Goal: Contribute content: Add original content to the website for others to see

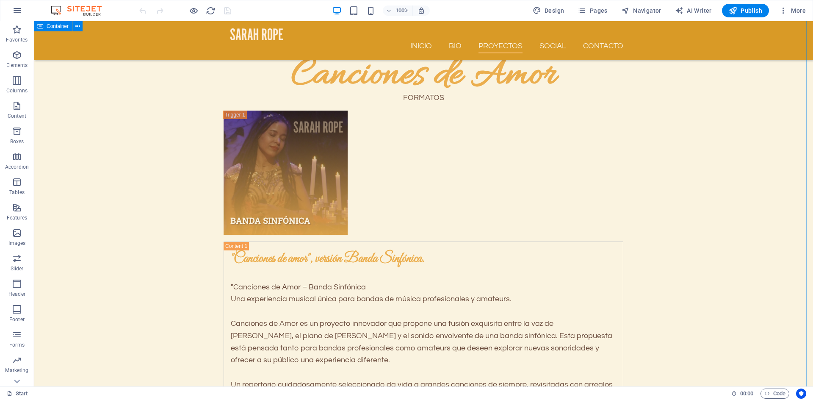
scroll to position [1169, 0]
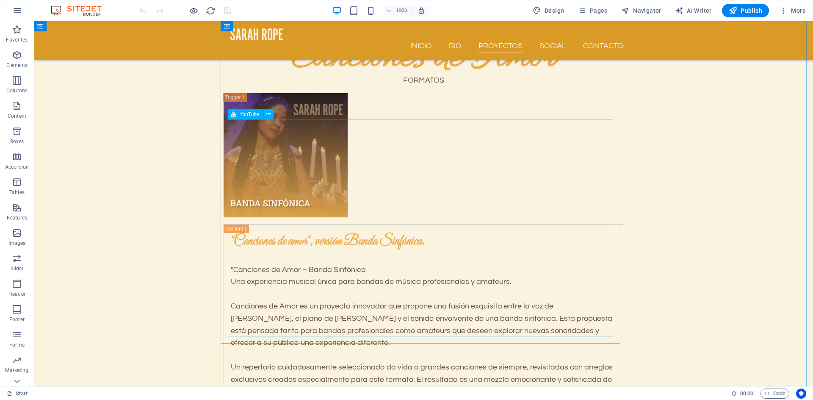
click at [253, 117] on span "YouTube" at bounding box center [250, 114] width 20 height 5
select select "ar16_9"
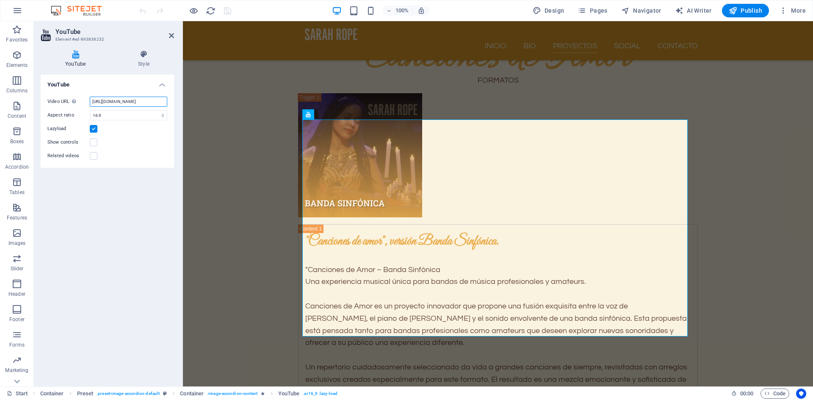
click at [92, 100] on input "https://www.youtube.com/watch?v=b5Hmyq7sB-Q" at bounding box center [129, 102] width 78 height 10
paste input "cqdUGv_Ukno"
type input "https://www.youtube.com/watch?v=cqdUGv_Ukno"
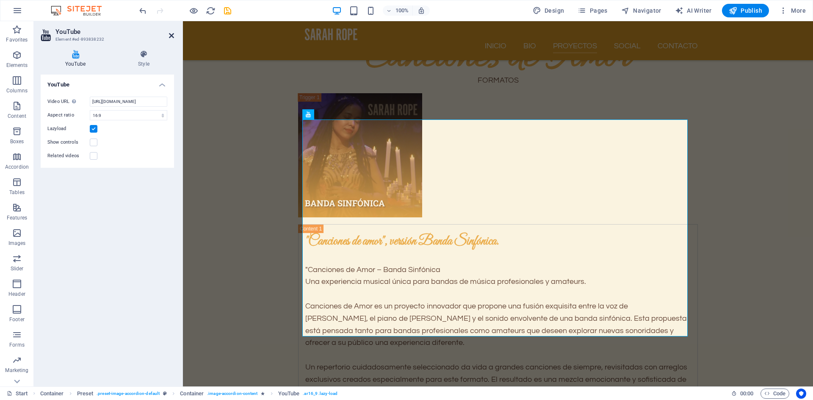
scroll to position [0, 0]
click at [173, 36] on icon at bounding box center [171, 35] width 5 height 7
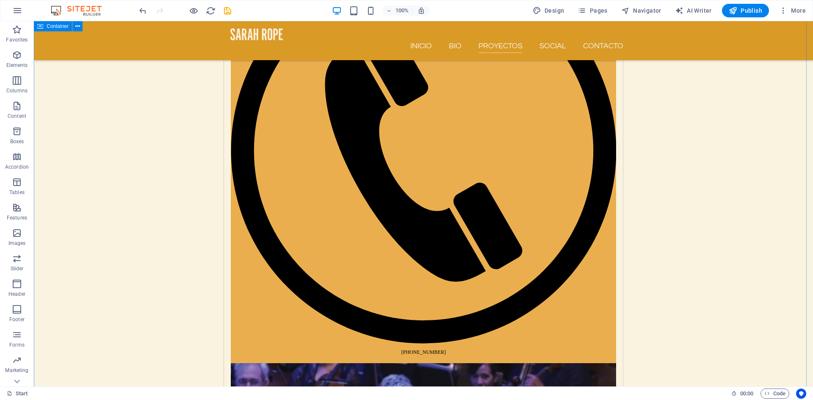
scroll to position [1728, 0]
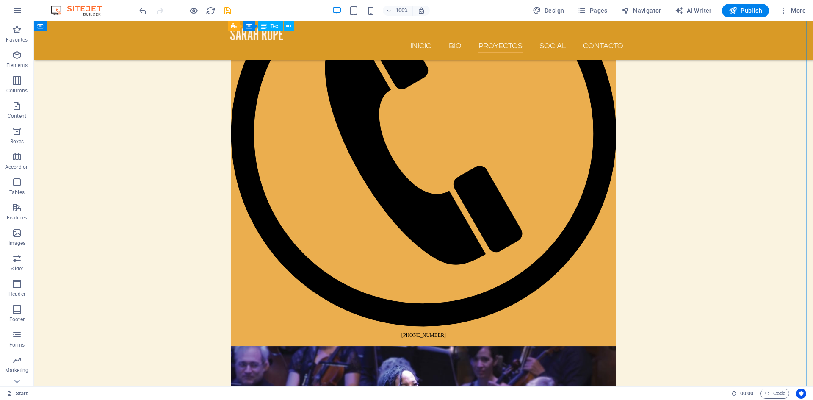
click at [18, 59] on icon "button" at bounding box center [17, 55] width 10 height 10
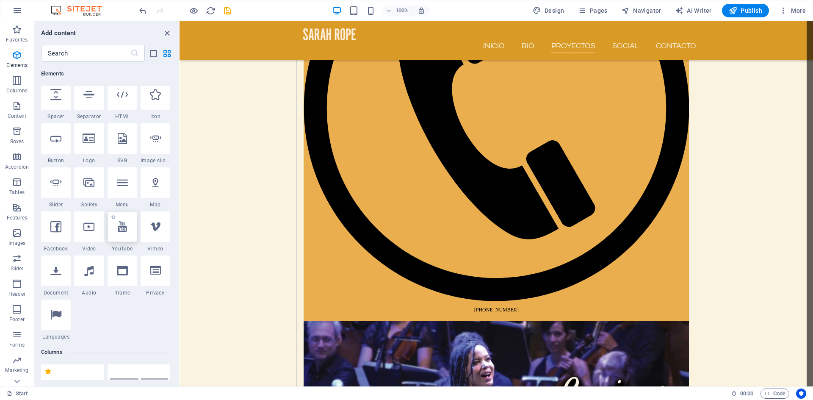
scroll to position [1713, 0]
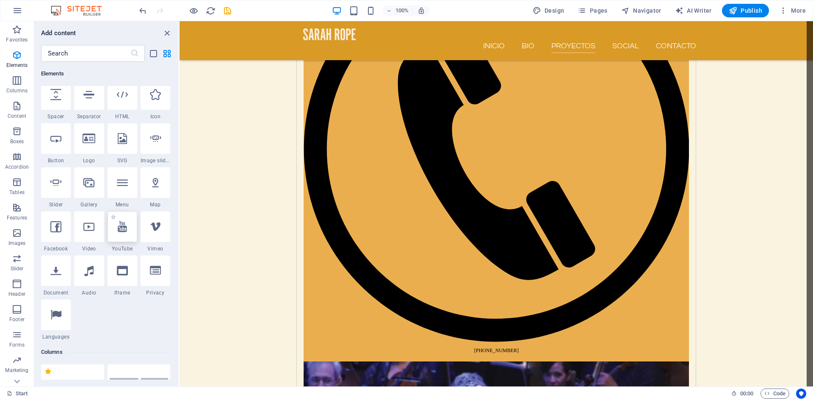
select select "ar16_9"
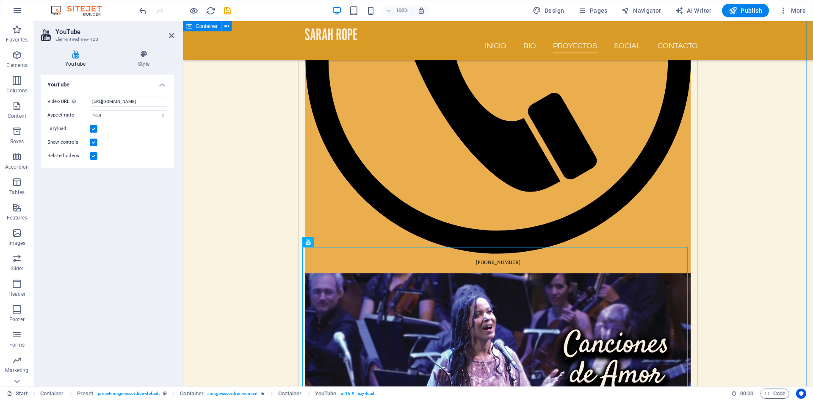
scroll to position [1865, 0]
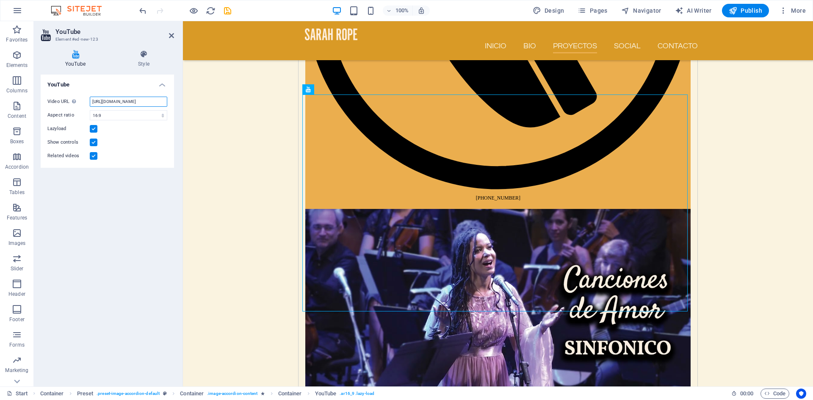
click at [91, 103] on input "https://www.youtube.com/watch?v=hnoviHgPHkY" at bounding box center [129, 102] width 78 height 10
paste input "GCSYAv-QtHc"
type input "https://www.youtube.com/watch?v=GCSYAv-QtHc"
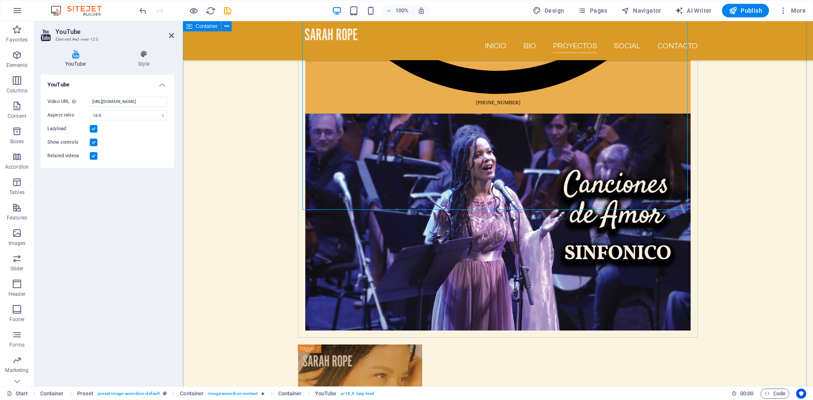
scroll to position [1967, 0]
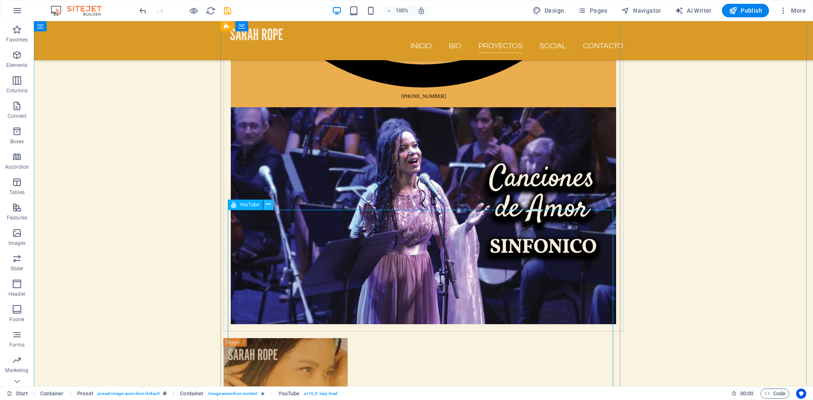
click at [270, 205] on icon at bounding box center [268, 204] width 5 height 9
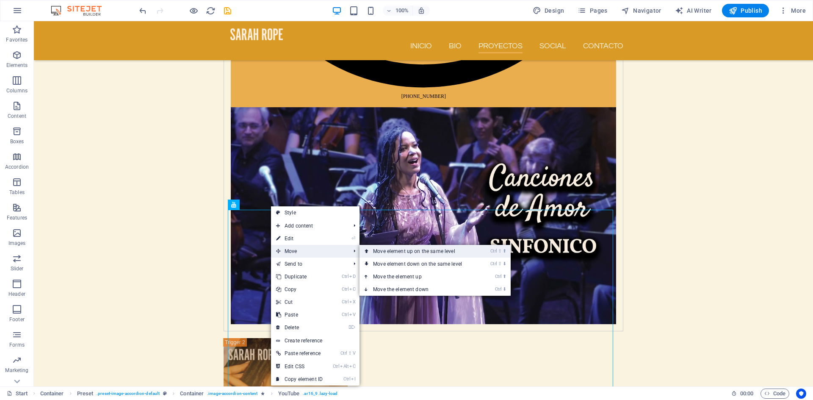
click at [388, 252] on link "Ctrl ⇧ ⬆ Move element up on the same level" at bounding box center [419, 251] width 119 height 13
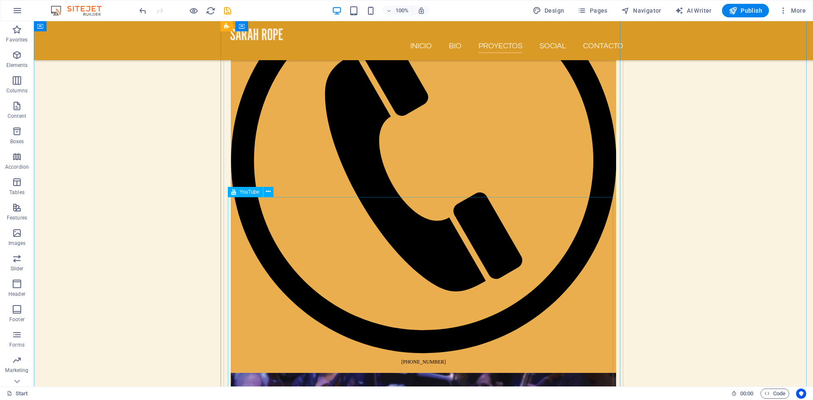
scroll to position [1752, 0]
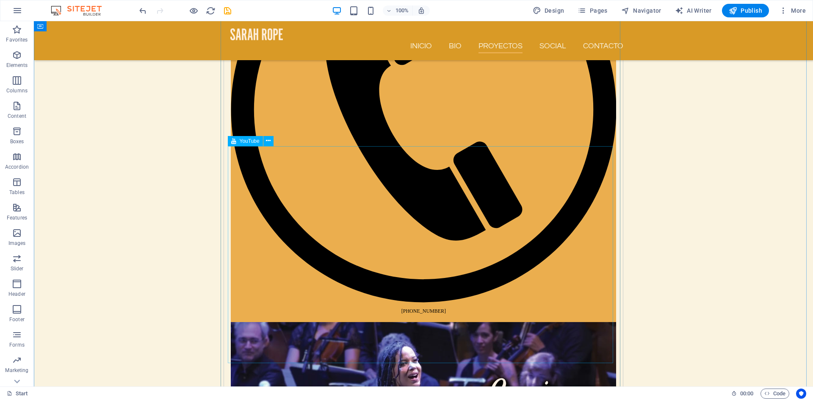
click at [249, 142] on span "YouTube" at bounding box center [250, 141] width 20 height 5
select select "ar16_9"
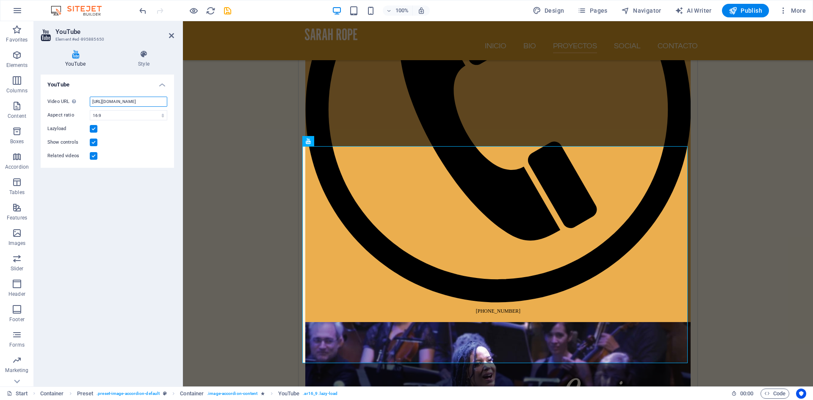
click at [91, 103] on input "https://www.youtube.com/watch?v=b5Hmyq7sB-Q" at bounding box center [129, 102] width 78 height 10
paste input "cqdUGv_Ukno"
type input "https://www.youtube.com/watch?v=cqdUGv_Ukno"
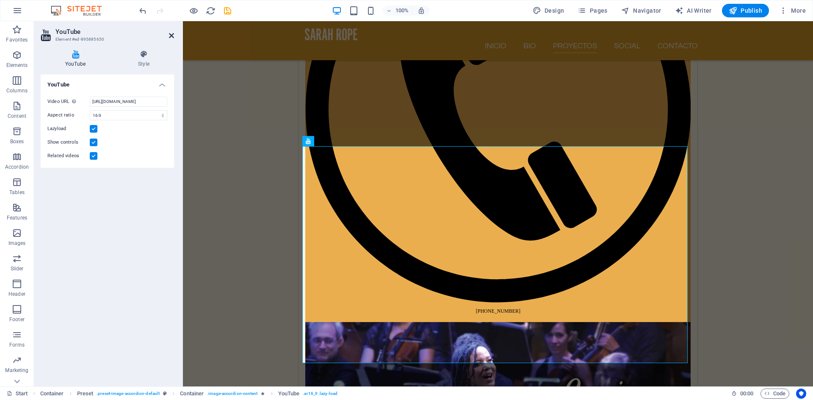
scroll to position [0, 0]
click at [171, 35] on icon at bounding box center [171, 35] width 5 height 7
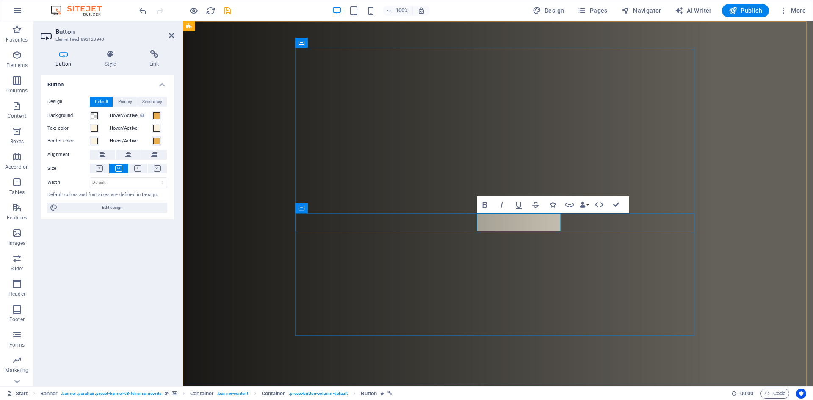
click at [172, 36] on icon at bounding box center [171, 35] width 5 height 7
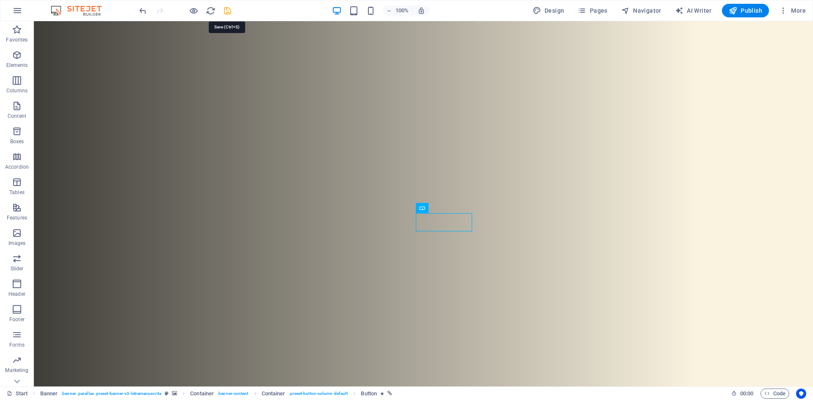
click at [225, 12] on icon "save" at bounding box center [228, 11] width 10 height 10
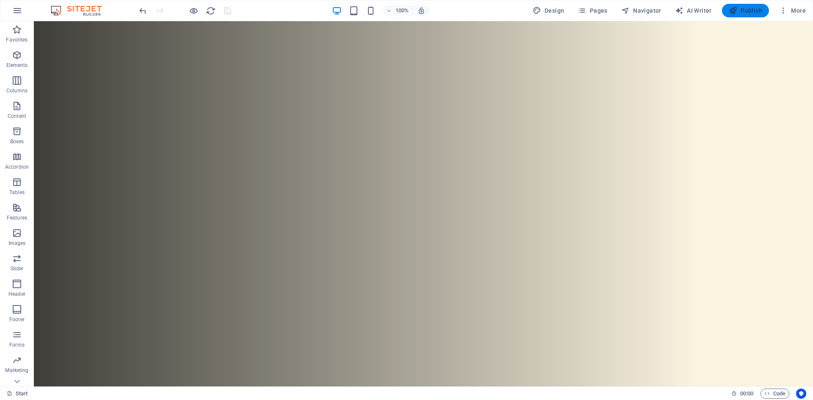
click at [750, 12] on span "Publish" at bounding box center [745, 10] width 33 height 8
